Goal: Register for event/course

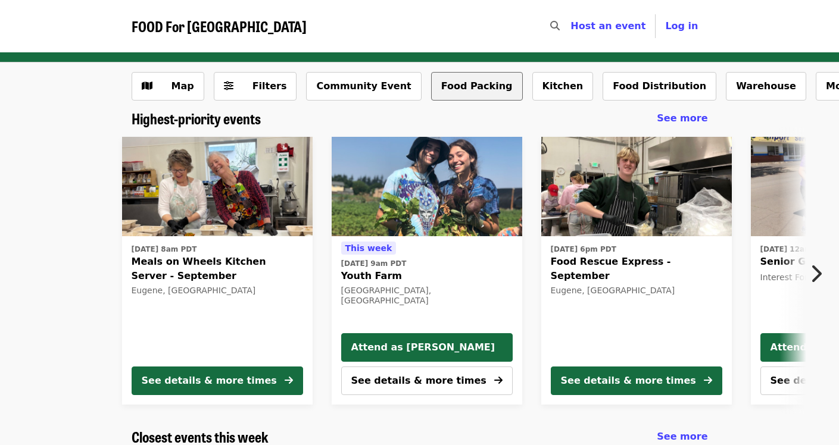
click at [462, 92] on button "Food Packing" at bounding box center [477, 86] width 92 height 29
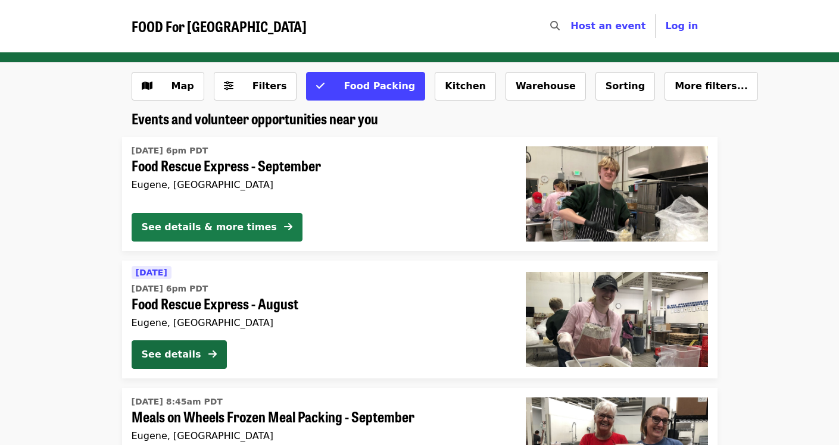
click at [236, 224] on div "See details & more times" at bounding box center [209, 227] width 135 height 14
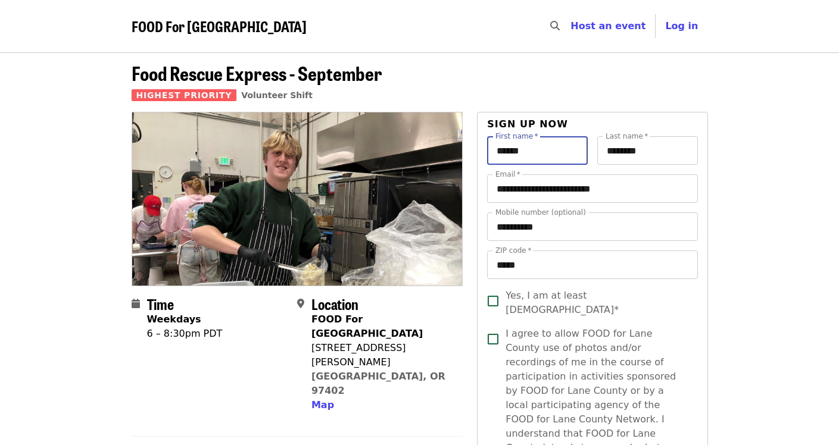
drag, startPoint x: 534, startPoint y: 156, endPoint x: 459, endPoint y: 154, distance: 75.0
type input "*******"
click at [585, 273] on input "*****" at bounding box center [592, 265] width 210 height 29
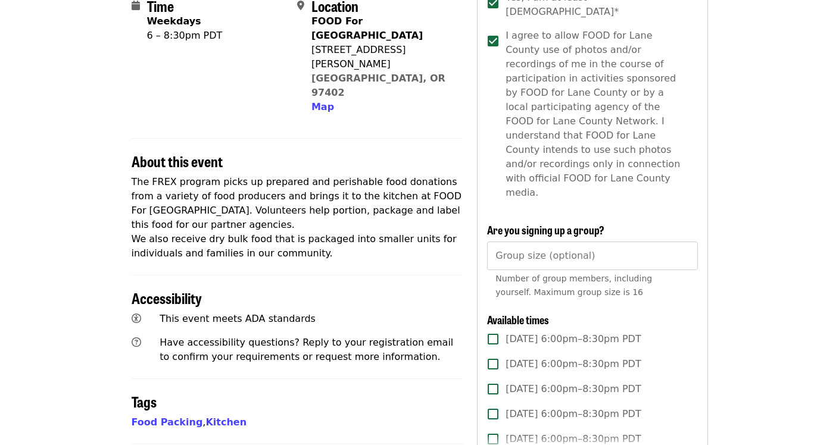
scroll to position [371, 0]
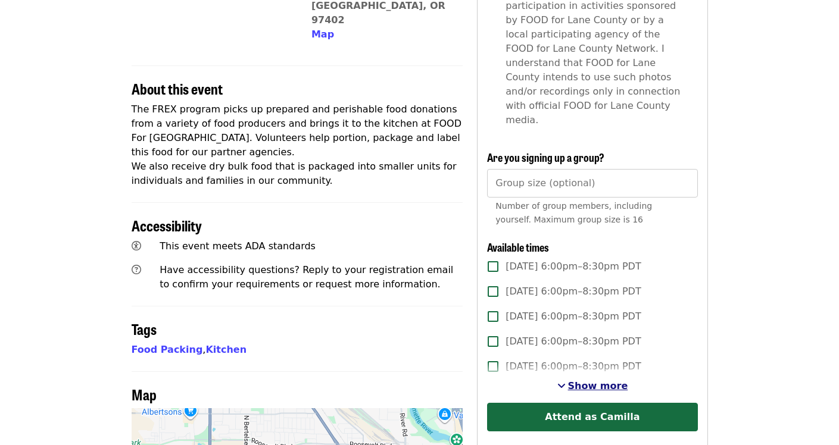
click at [582, 380] on span "Show more" at bounding box center [598, 385] width 60 height 11
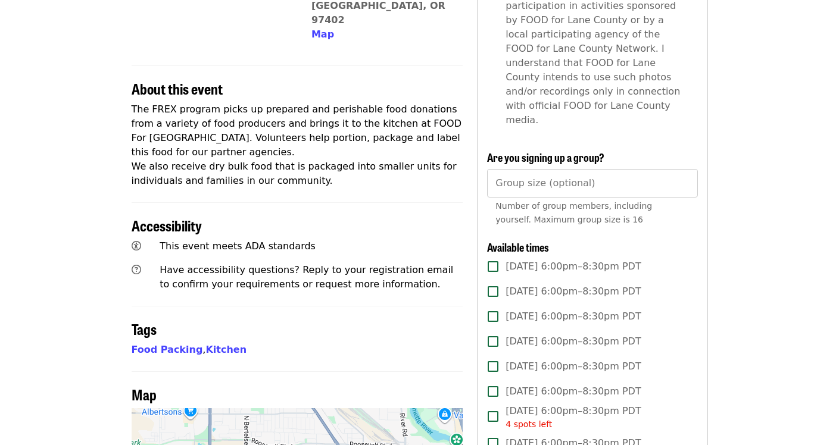
scroll to position [373, 0]
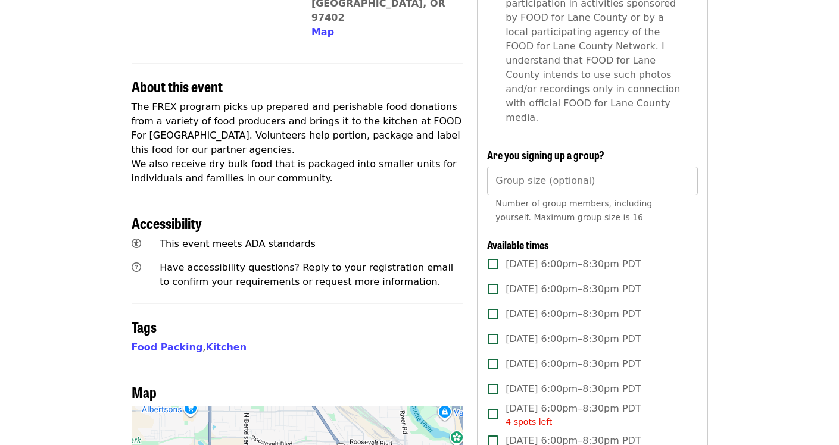
click at [529, 167] on input "Group size (optional)" at bounding box center [592, 181] width 210 height 29
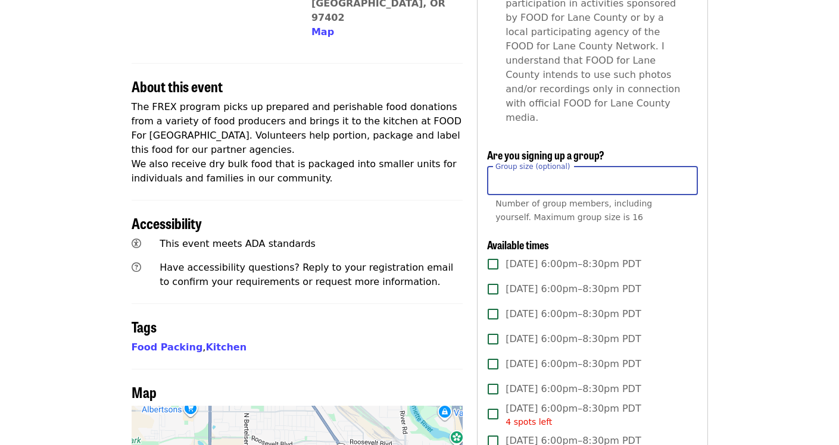
type input "*"
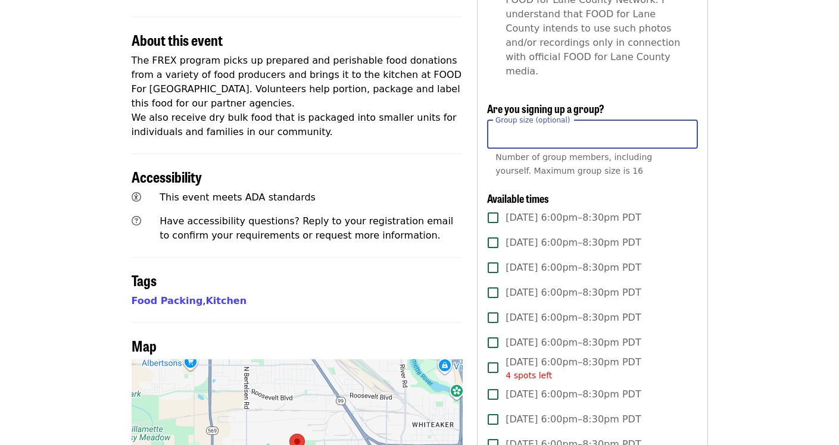
scroll to position [417, 0]
